Goal: Task Accomplishment & Management: Manage account settings

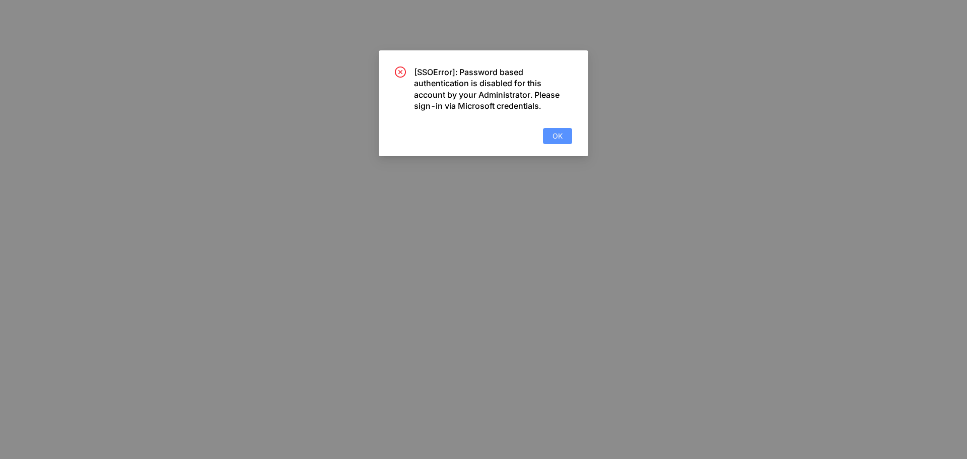
click at [558, 129] on button "OK" at bounding box center [557, 136] width 29 height 16
